Goal: Information Seeking & Learning: Understand process/instructions

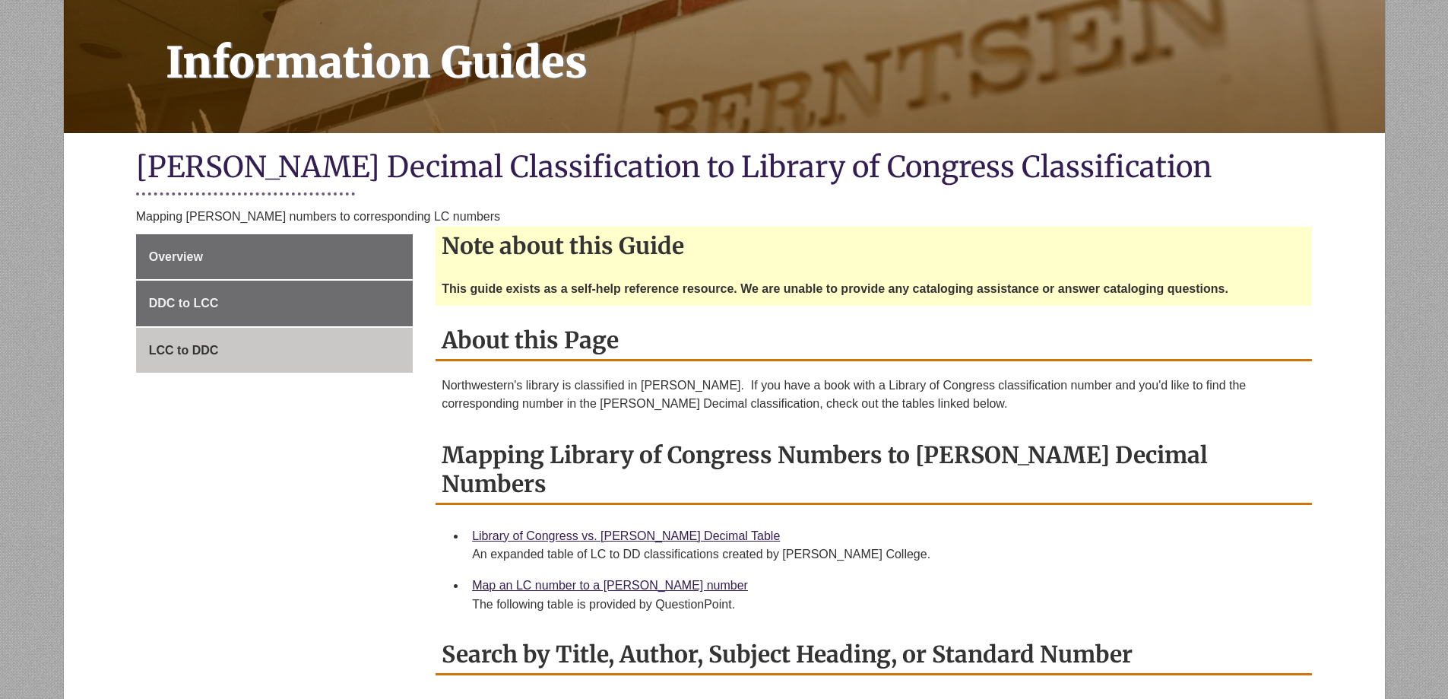
scroll to position [228, 0]
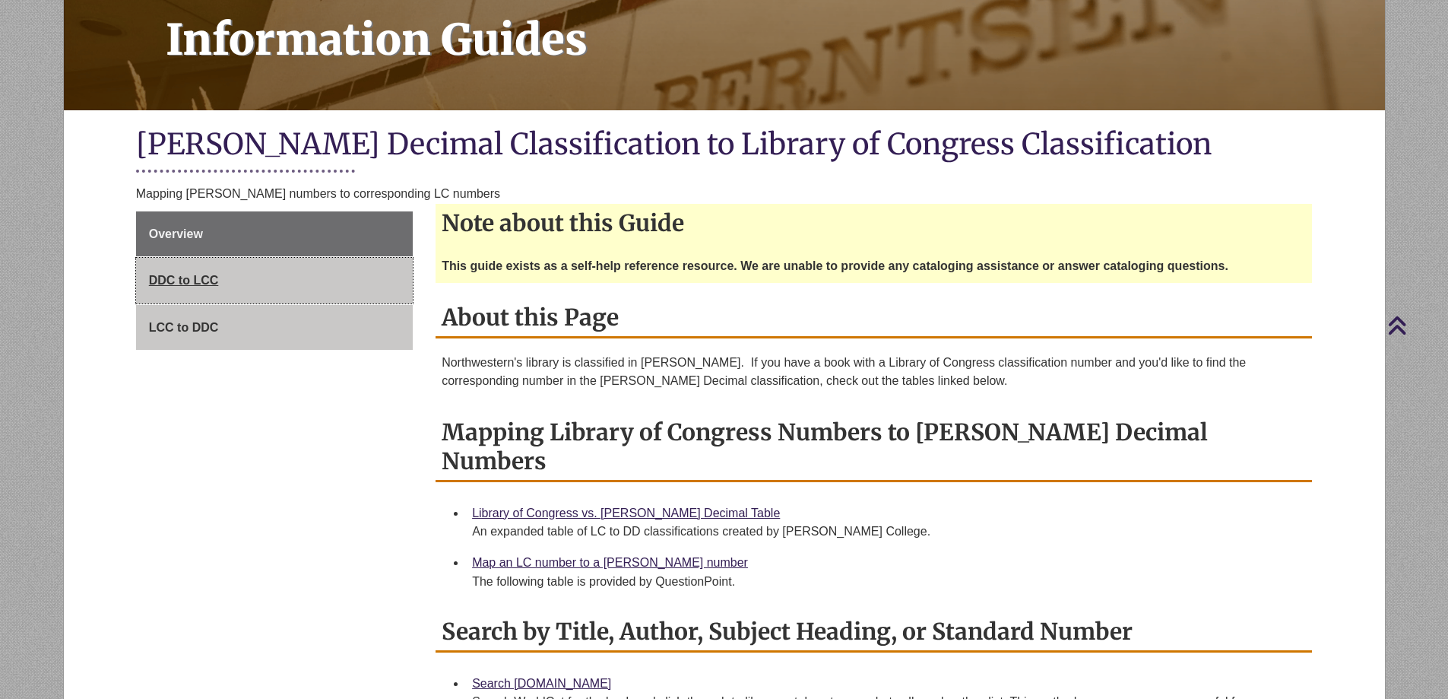
click at [182, 281] on span "DDC to LCC" at bounding box center [184, 280] width 70 height 13
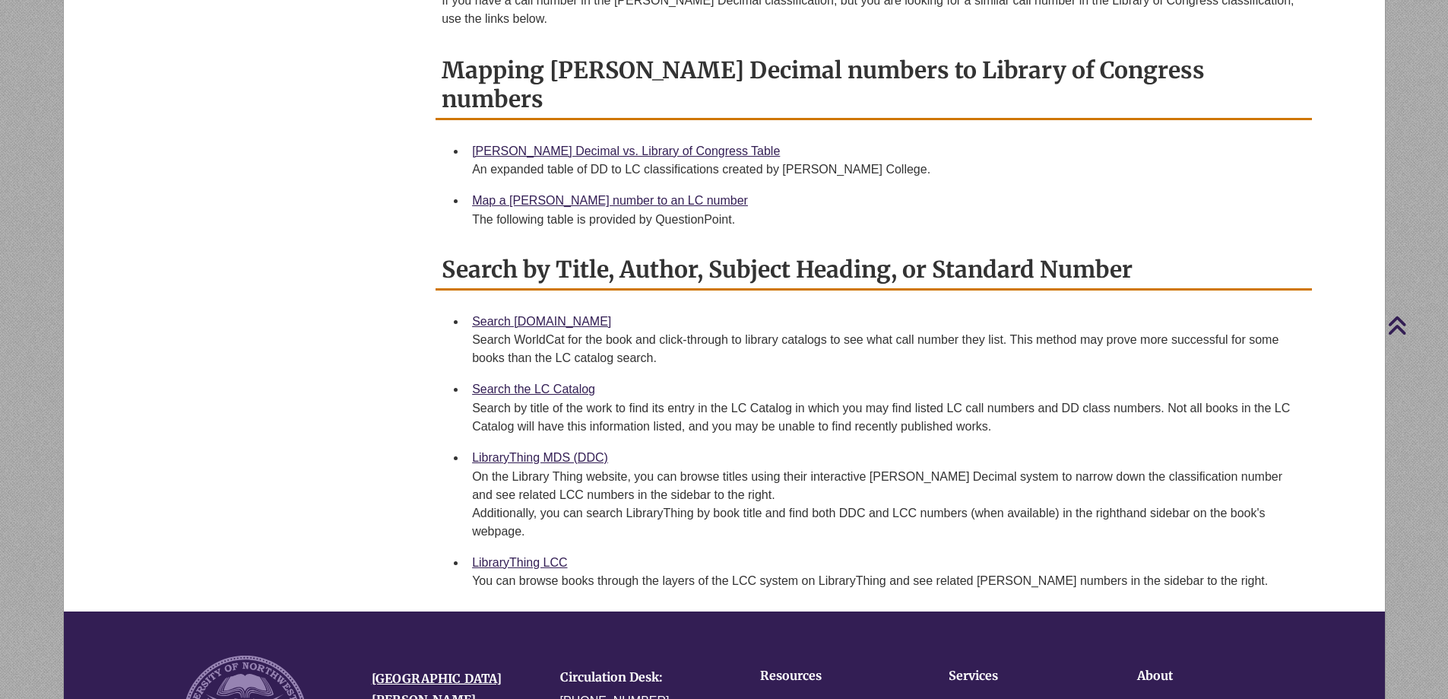
scroll to position [380, 0]
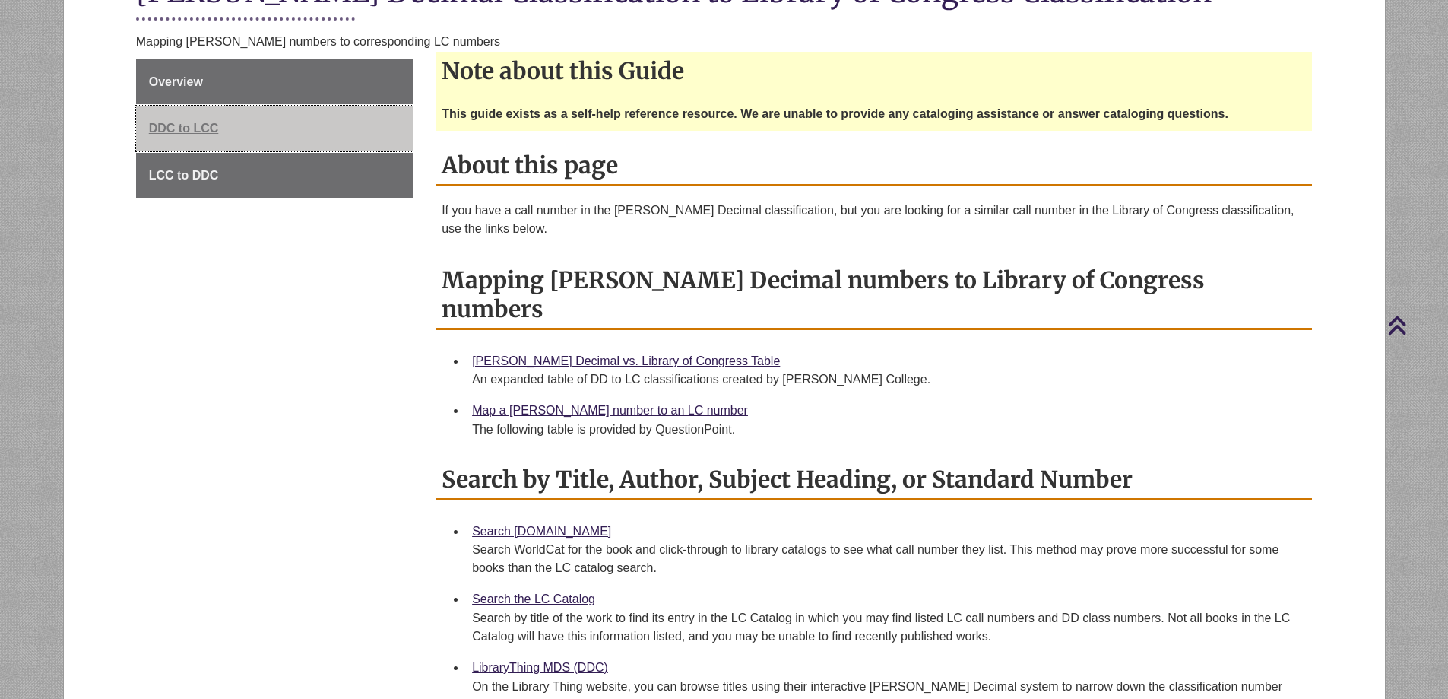
click at [183, 124] on span "DDC to LCC" at bounding box center [184, 128] width 70 height 13
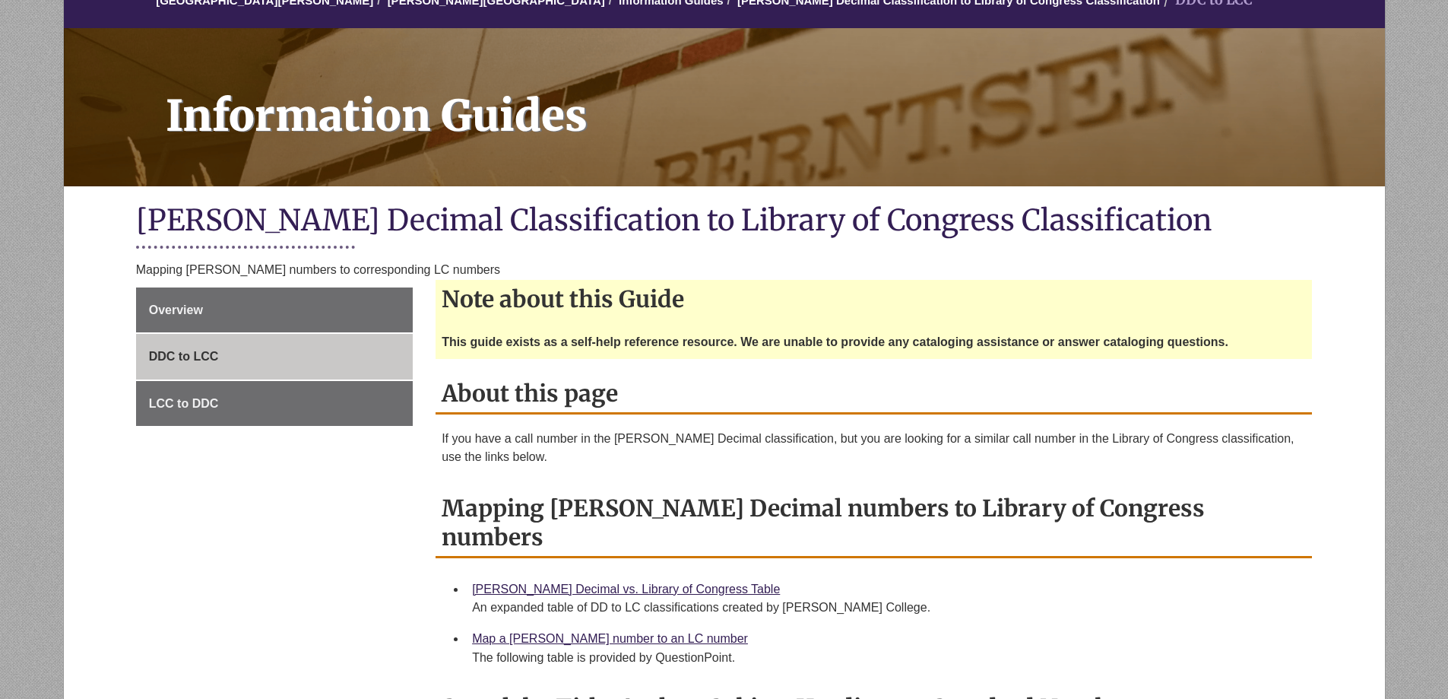
scroll to position [380, 0]
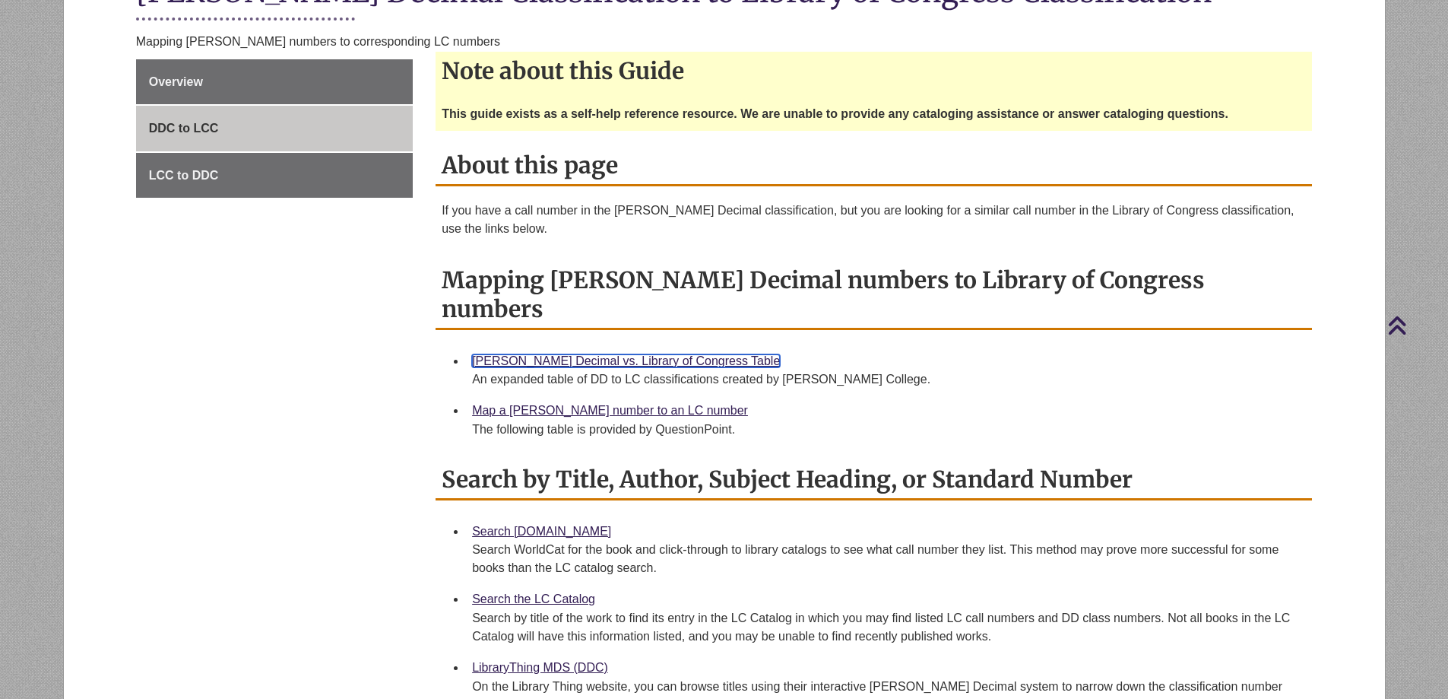
click at [586, 354] on link "[PERSON_NAME] Decimal vs. Library of Congress Table" at bounding box center [626, 360] width 308 height 13
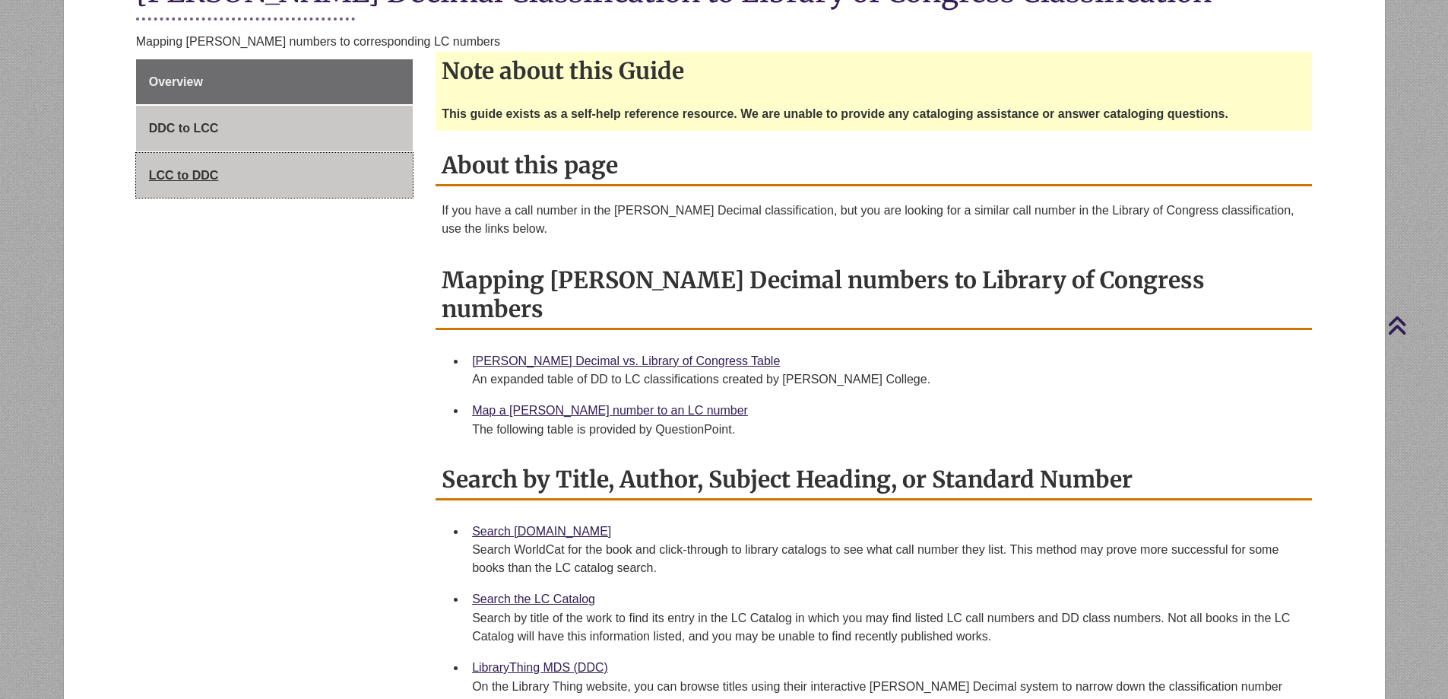
click at [197, 173] on span "LCC to DDC" at bounding box center [184, 175] width 70 height 13
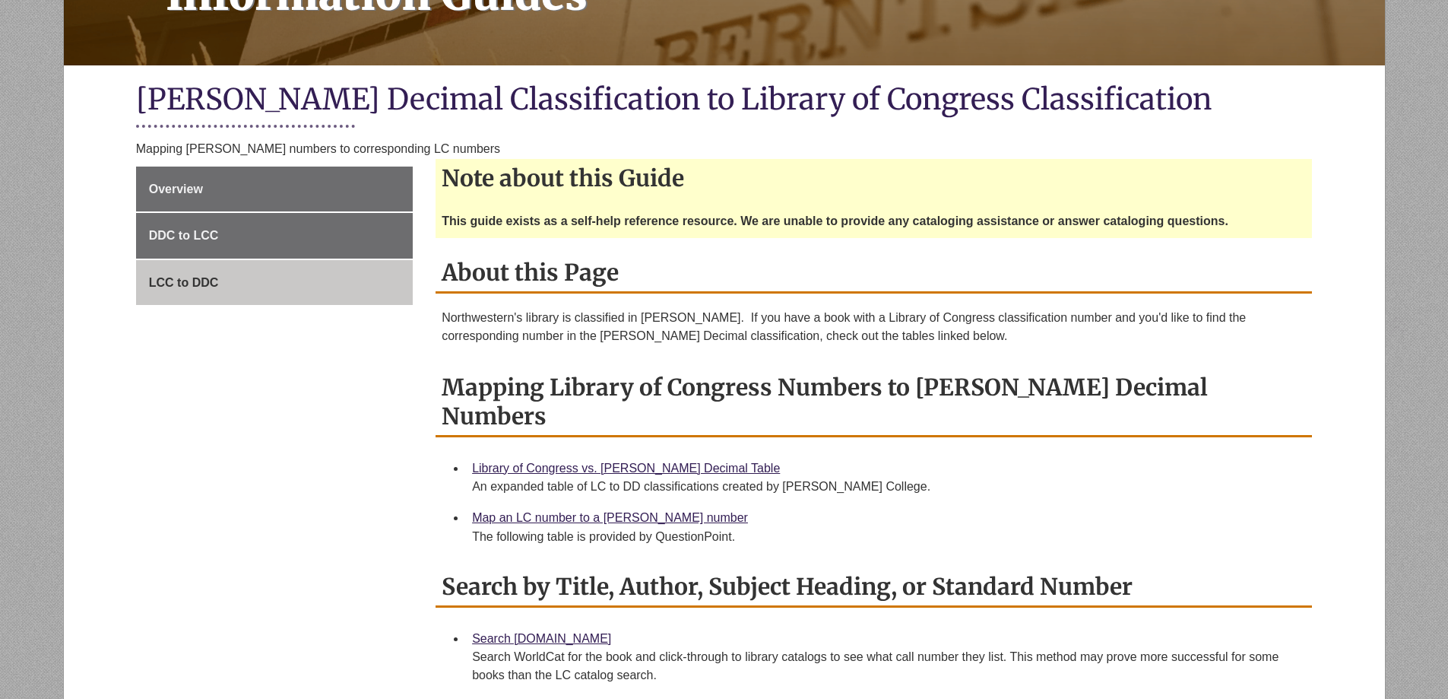
scroll to position [304, 0]
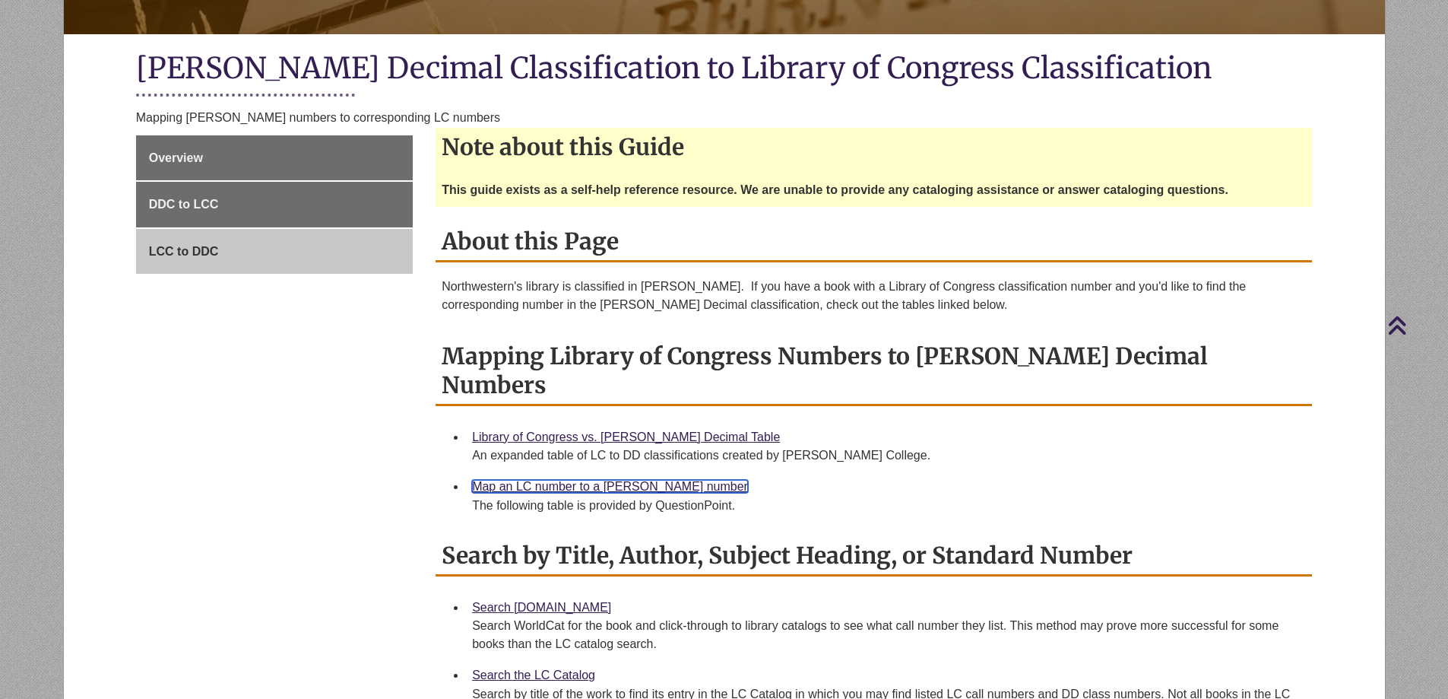
click at [602, 480] on link "Map an LC number to a [PERSON_NAME] number" at bounding box center [610, 486] width 276 height 13
